Goal: Transaction & Acquisition: Purchase product/service

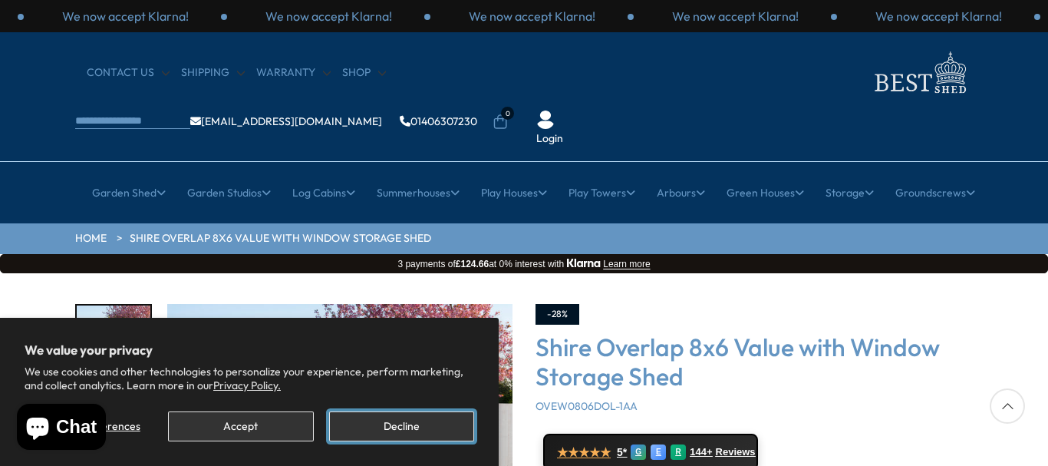
click at [421, 420] on button "Decline" at bounding box center [401, 426] width 145 height 30
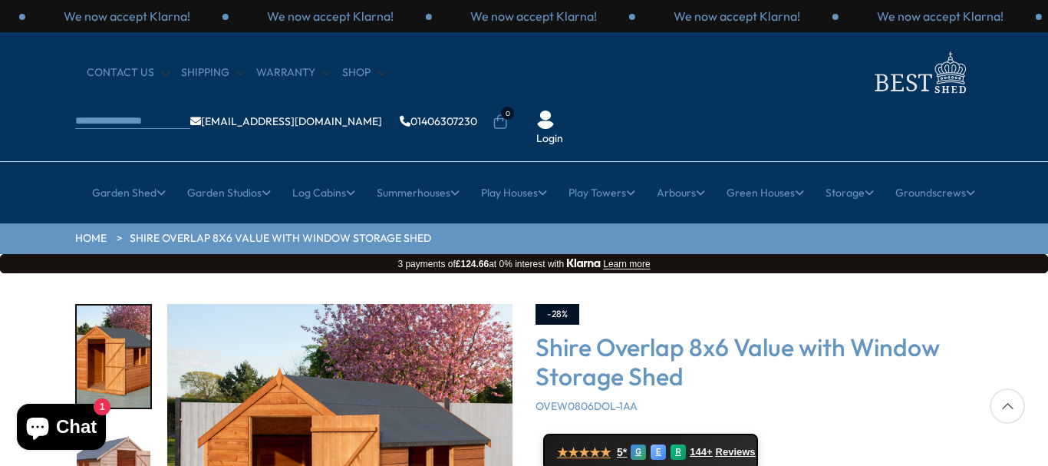
click at [1012, 411] on div at bounding box center [1007, 405] width 35 height 35
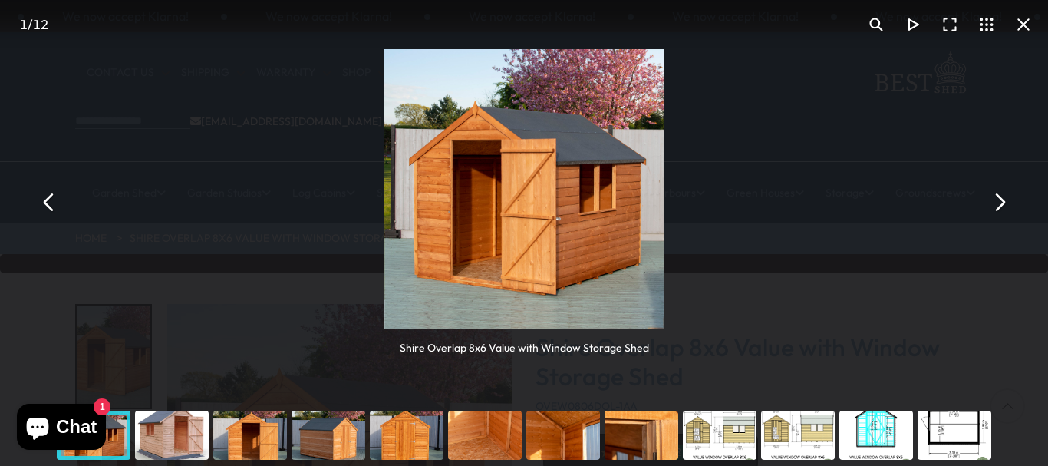
click at [998, 201] on button "You can close this modal content with the ESC key" at bounding box center [999, 202] width 37 height 37
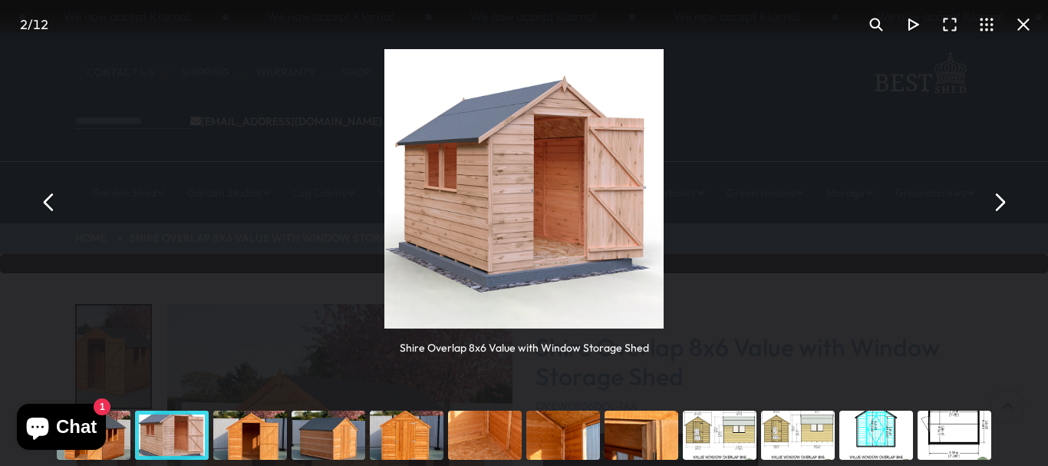
click at [1002, 199] on button "You can close this modal content with the ESC key" at bounding box center [999, 202] width 37 height 37
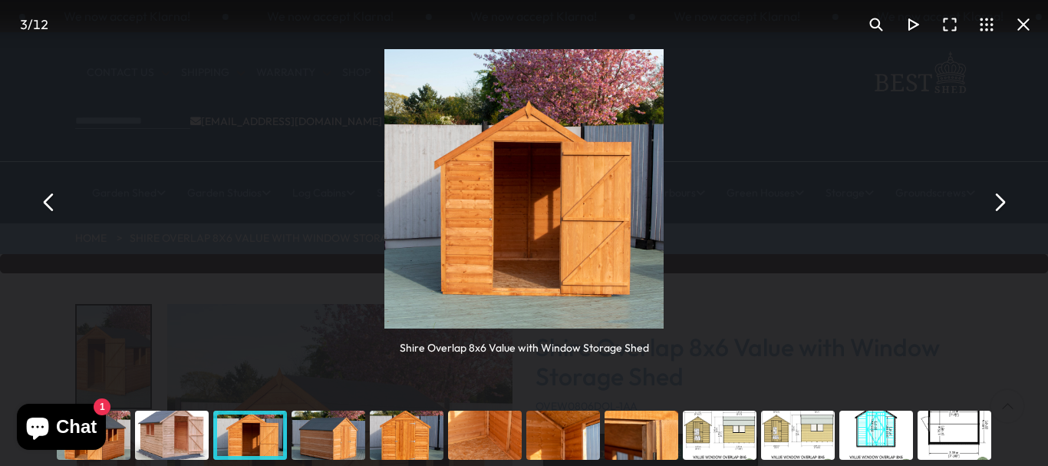
click at [1002, 199] on button "You can close this modal content with the ESC key" at bounding box center [999, 202] width 37 height 37
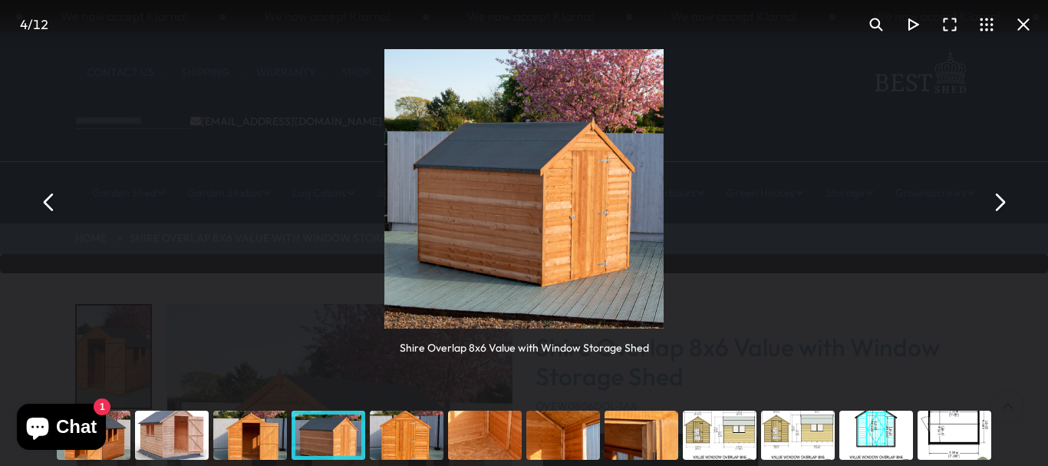
click at [1002, 199] on button "You can close this modal content with the ESC key" at bounding box center [999, 202] width 37 height 37
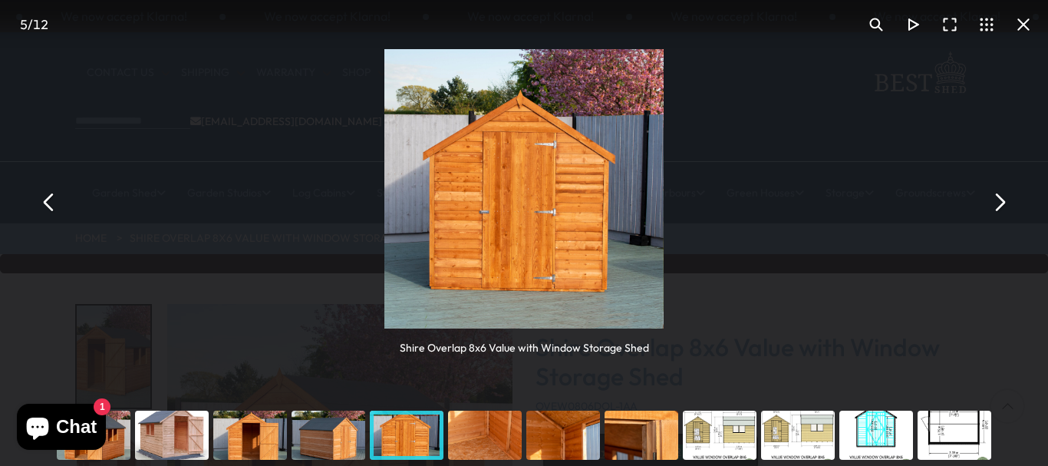
click at [1002, 199] on button "You can close this modal content with the ESC key" at bounding box center [999, 202] width 37 height 37
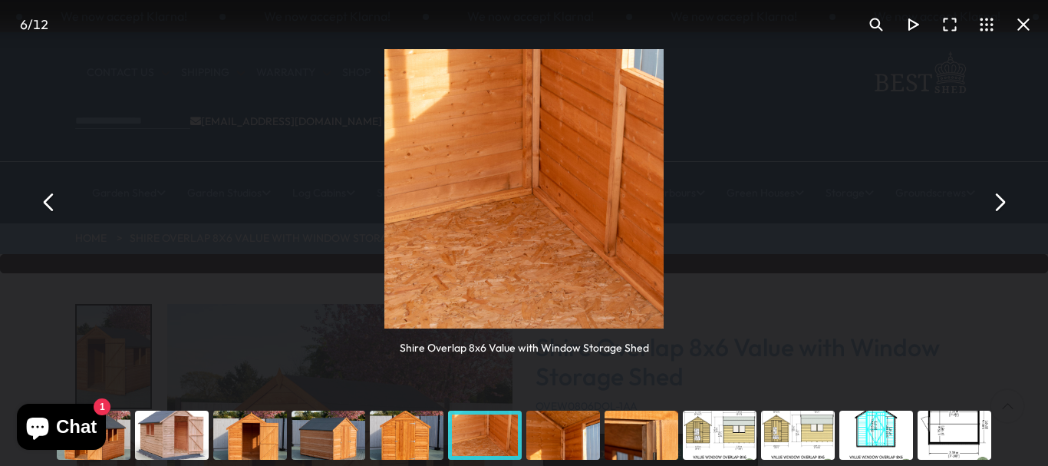
click at [1002, 199] on button "You can close this modal content with the ESC key" at bounding box center [999, 202] width 37 height 37
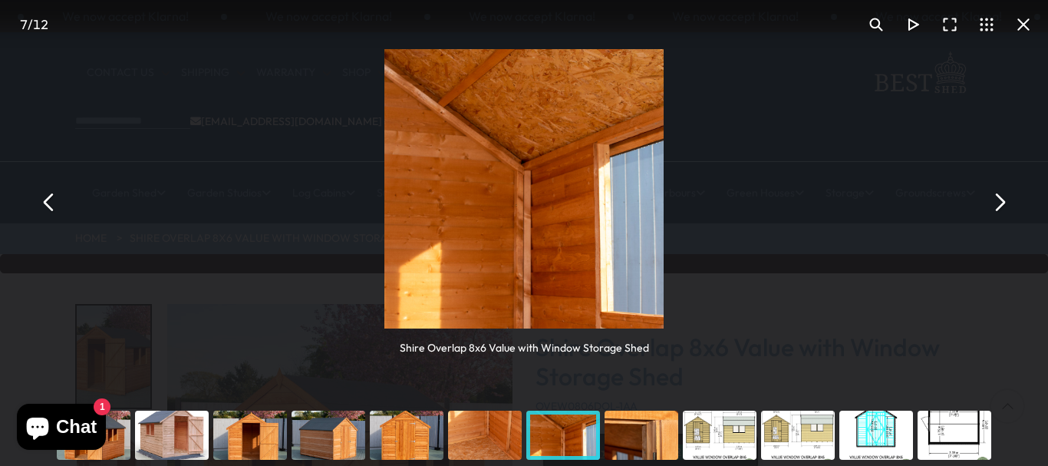
click at [1002, 202] on button "You can close this modal content with the ESC key" at bounding box center [999, 202] width 37 height 37
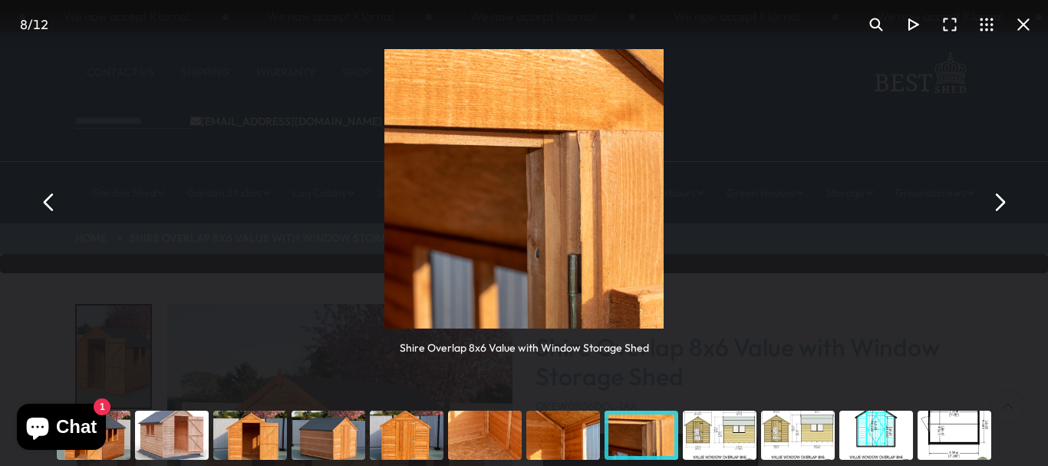
click at [1002, 202] on button "You can close this modal content with the ESC key" at bounding box center [999, 202] width 37 height 37
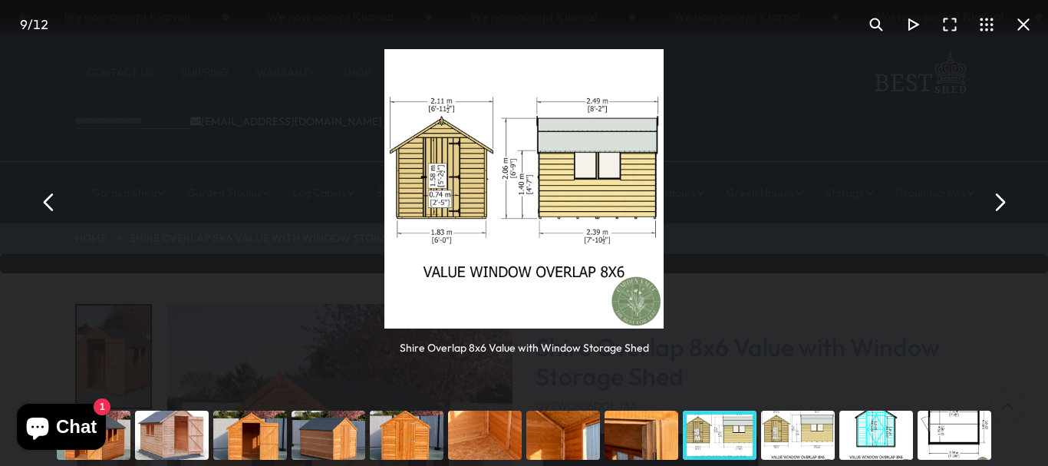
click at [1002, 202] on button "You can close this modal content with the ESC key" at bounding box center [999, 202] width 37 height 37
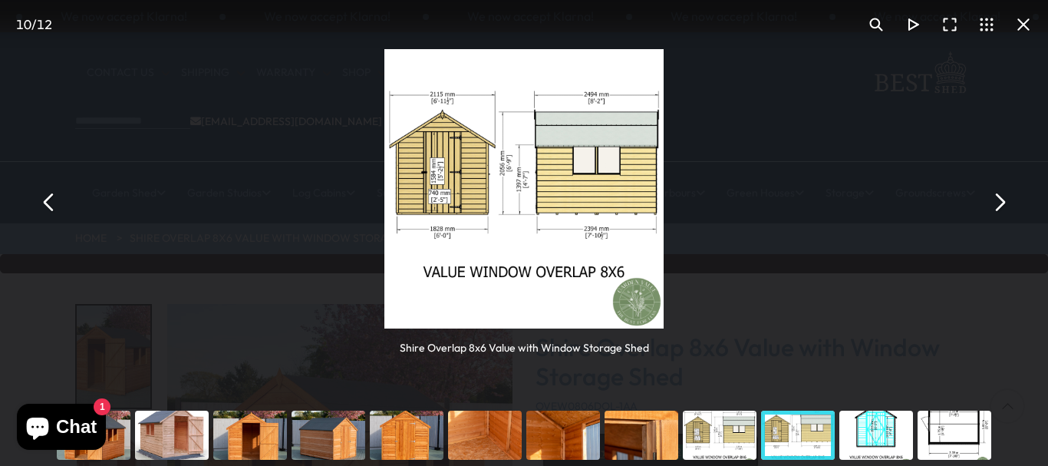
click at [1002, 202] on button "You can close this modal content with the ESC key" at bounding box center [999, 202] width 37 height 37
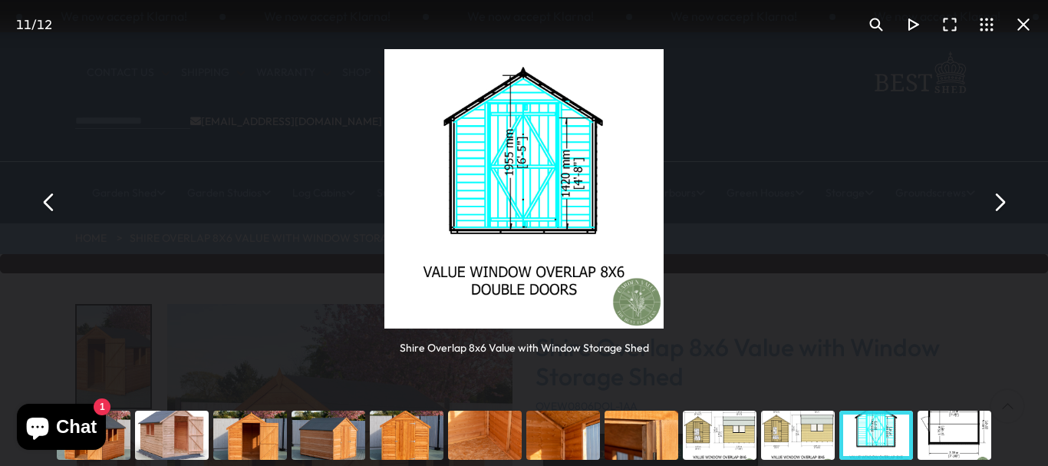
click at [1002, 202] on button "You can close this modal content with the ESC key" at bounding box center [999, 202] width 37 height 37
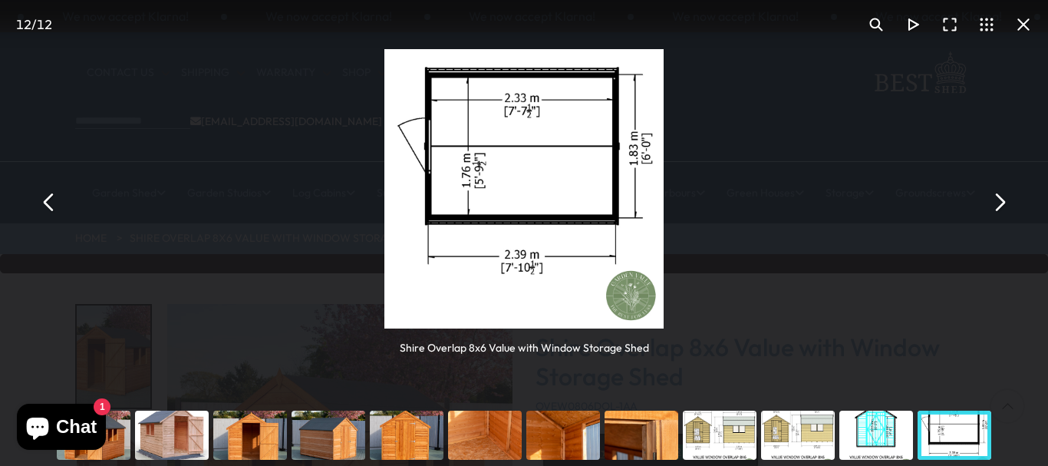
click at [1002, 202] on button "You can close this modal content with the ESC key" at bounding box center [999, 202] width 37 height 37
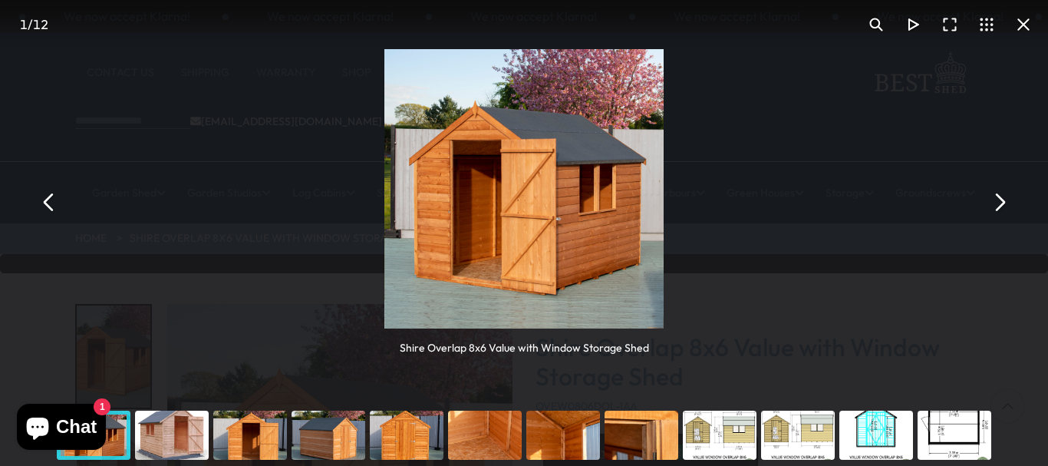
click at [1002, 202] on button "You can close this modal content with the ESC key" at bounding box center [999, 202] width 37 height 37
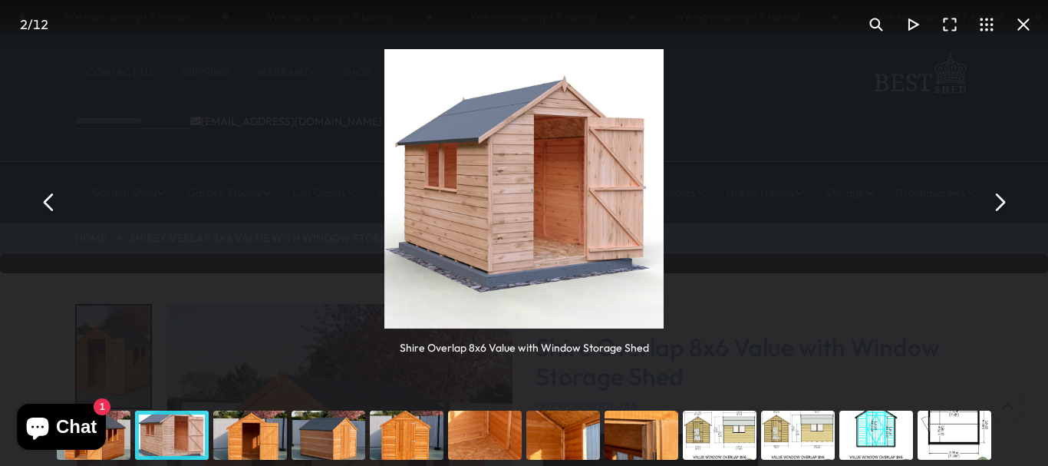
click at [1002, 202] on button "You can close this modal content with the ESC key" at bounding box center [999, 202] width 37 height 37
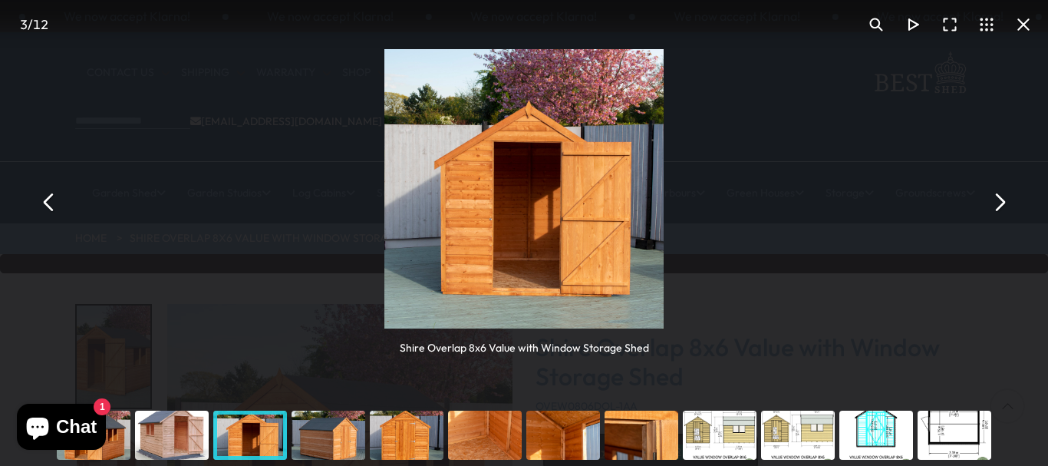
click at [1002, 202] on button "You can close this modal content with the ESC key" at bounding box center [999, 202] width 37 height 37
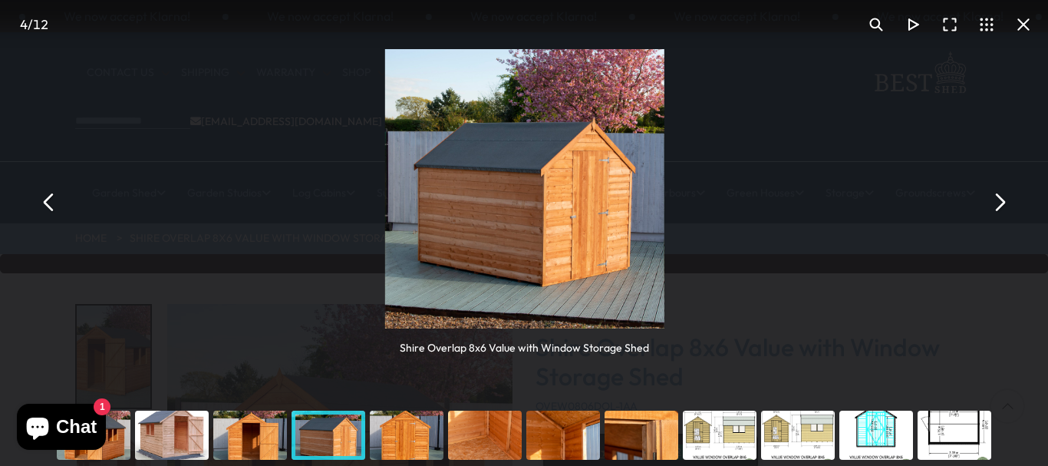
click at [1002, 202] on button "You can close this modal content with the ESC key" at bounding box center [999, 202] width 37 height 37
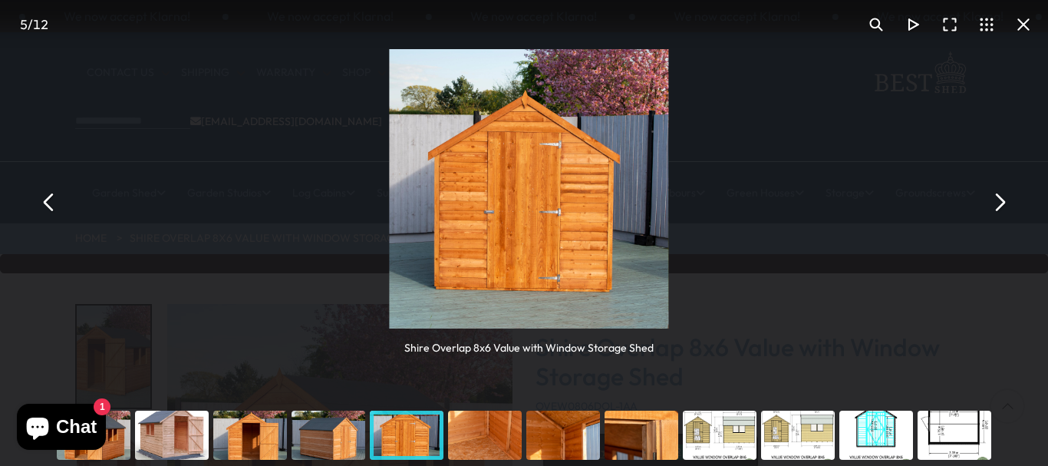
click at [1002, 202] on button "You can close this modal content with the ESC key" at bounding box center [999, 202] width 37 height 37
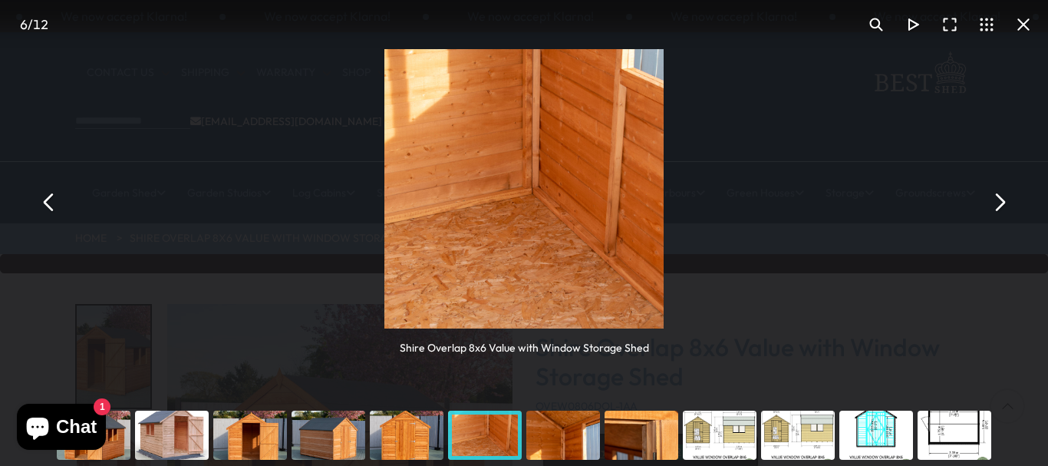
click at [1025, 20] on button "You can close this modal content with the ESC key" at bounding box center [1023, 24] width 37 height 37
